Goal: Navigation & Orientation: Find specific page/section

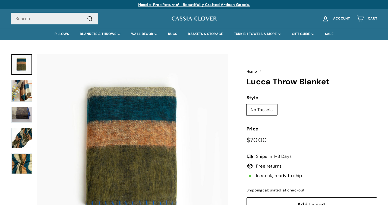
click at [30, 92] on img at bounding box center [21, 91] width 21 height 22
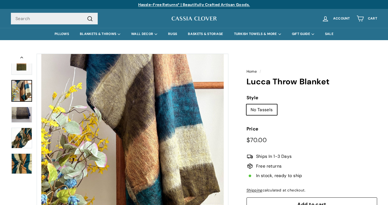
click at [28, 116] on img at bounding box center [21, 115] width 21 height 16
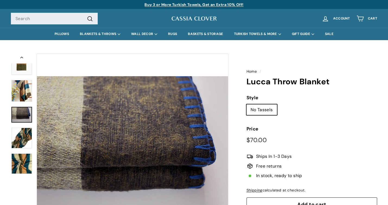
click at [25, 136] on img at bounding box center [21, 138] width 21 height 21
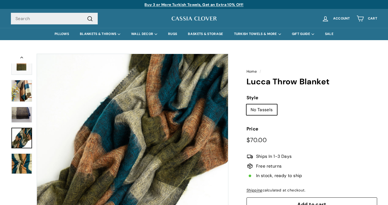
click at [23, 161] on img at bounding box center [21, 164] width 21 height 20
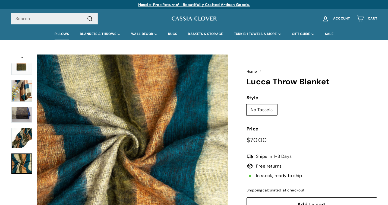
click at [66, 34] on link "PILLOWS" at bounding box center [61, 34] width 25 height 12
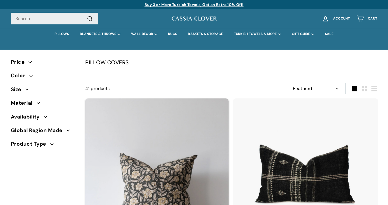
select select "manual"
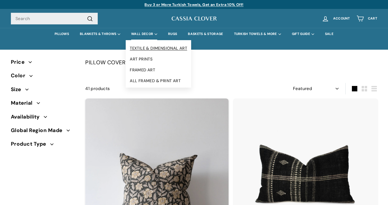
click at [158, 48] on link "TEXTILE & DIMENSIONAL ART" at bounding box center [159, 48] width 66 height 11
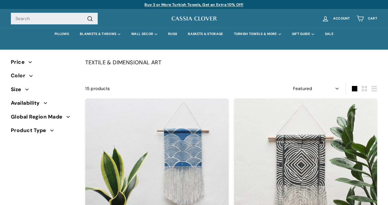
select select "manual"
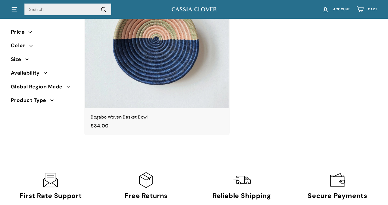
scroll to position [1346, 0]
